Goal: Task Accomplishment & Management: Manage account settings

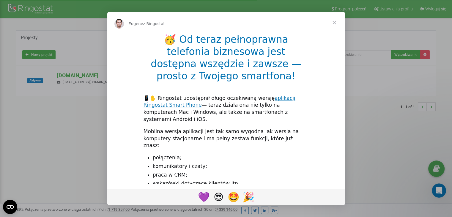
click at [334, 24] on span "Zamknij" at bounding box center [333, 22] width 21 height 21
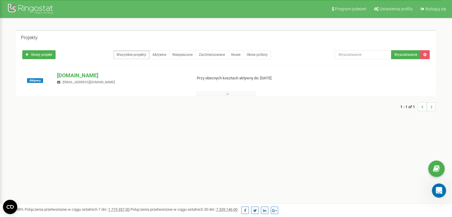
click at [227, 95] on icon at bounding box center [227, 94] width 3 height 4
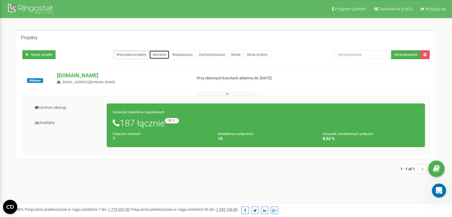
click at [159, 54] on link "Aktywne" at bounding box center [159, 54] width 20 height 9
click at [189, 55] on link "Nieopłacone" at bounding box center [182, 54] width 27 height 9
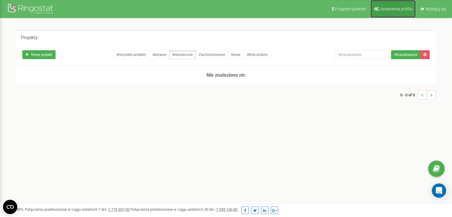
click at [404, 10] on span "Ustawienia profilu" at bounding box center [395, 9] width 33 height 5
